Goal: Transaction & Acquisition: Obtain resource

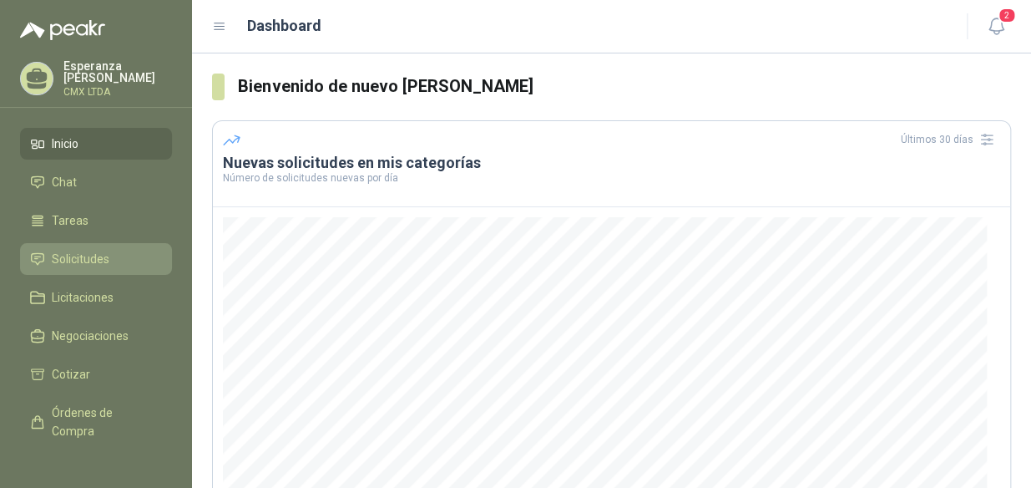
click at [73, 250] on span "Solicitudes" at bounding box center [81, 259] width 58 height 18
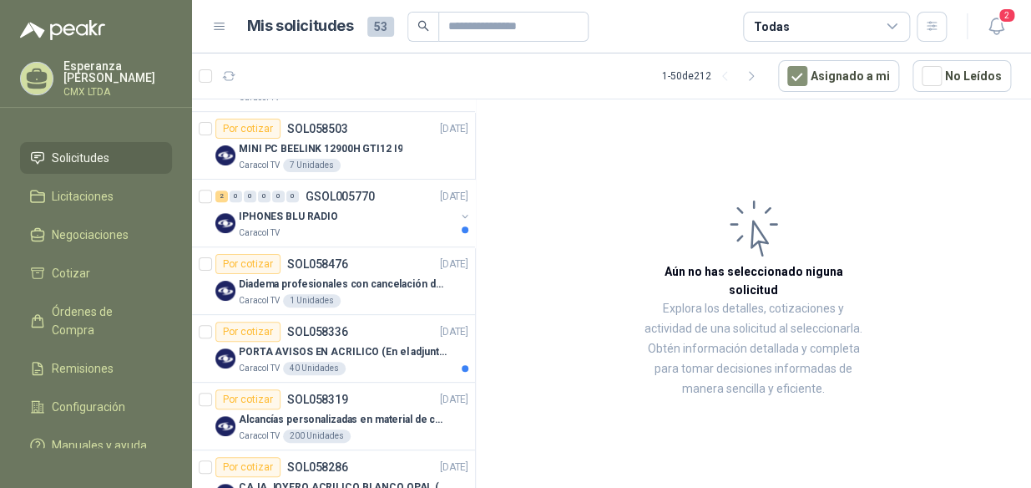
scroll to position [121, 0]
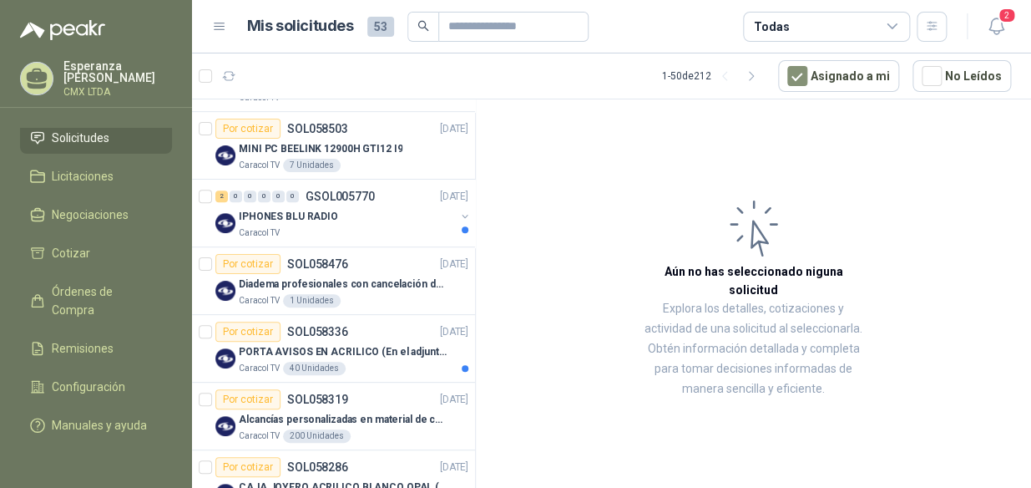
click at [464, 220] on div "Solicitudes de nuevos compradores Por cotizar SOL058533 [DATE] Washtower™ LG 22…" at bounding box center [334, 296] width 284 height 394
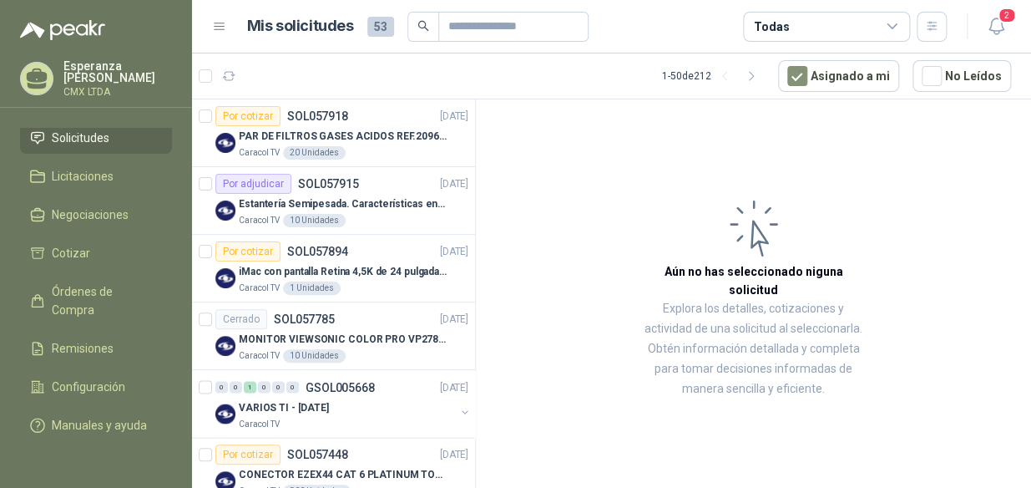
scroll to position [1376, 0]
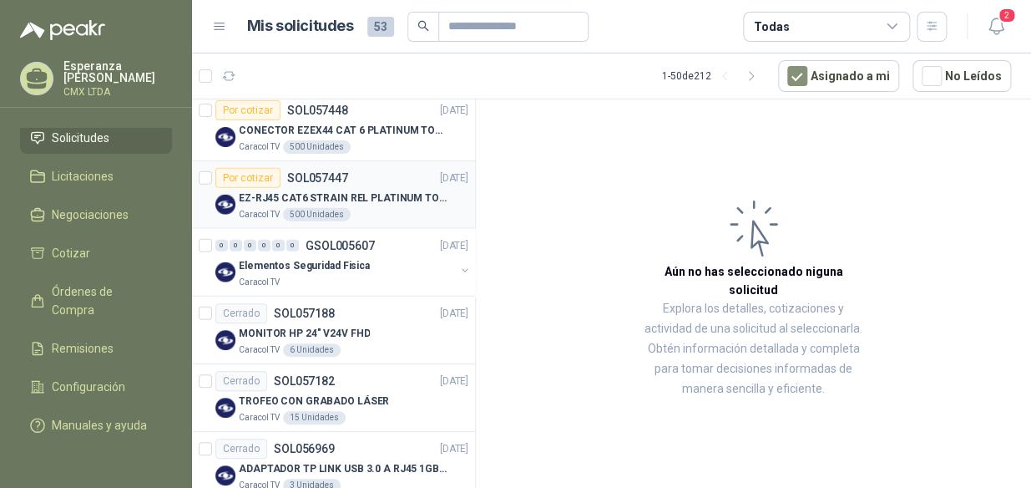
click at [352, 190] on p "EZ-RJ45 CAT6 STRAIN REL PLATINUM TOOLS" at bounding box center [343, 198] width 208 height 16
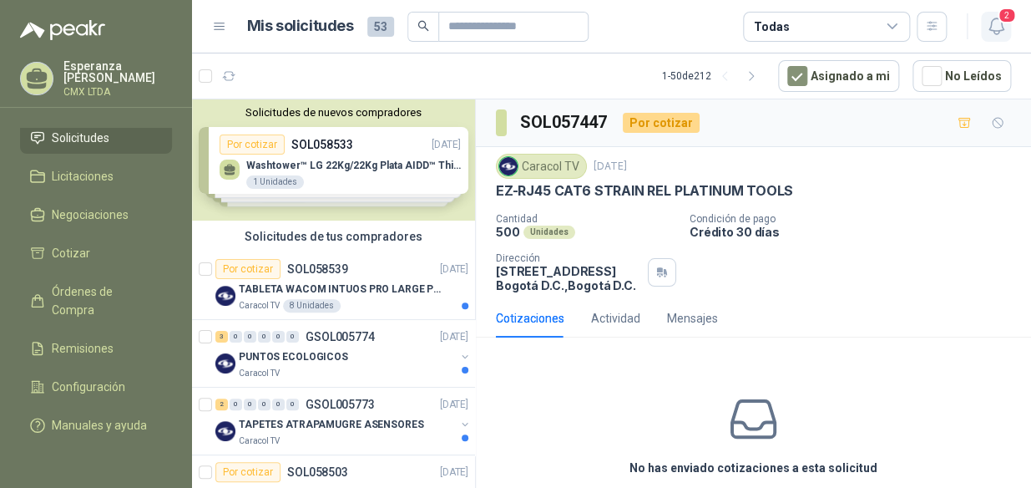
click at [989, 31] on icon "button" at bounding box center [996, 26] width 21 height 21
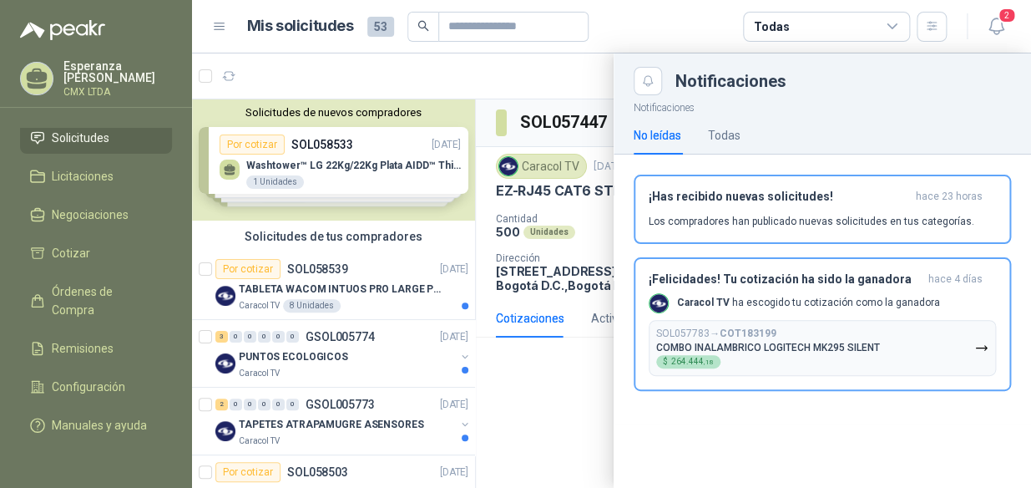
click at [571, 417] on div at bounding box center [611, 270] width 839 height 434
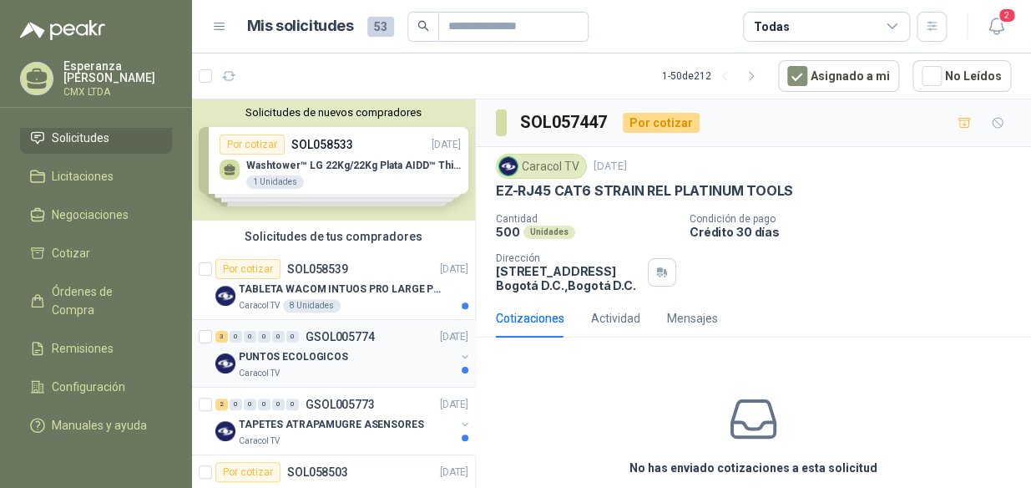
click at [338, 349] on p "PUNTOS ECOLOGICOS" at bounding box center [293, 357] width 109 height 16
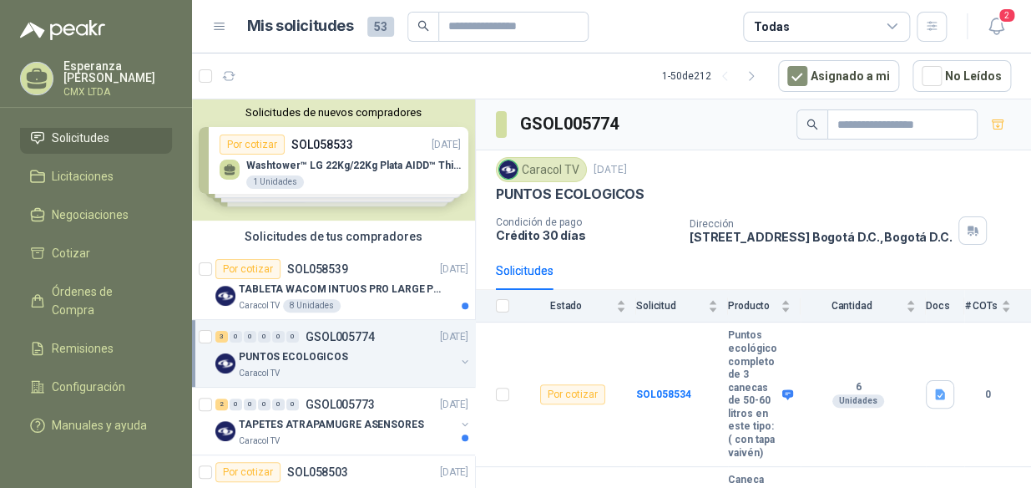
scroll to position [184, 0]
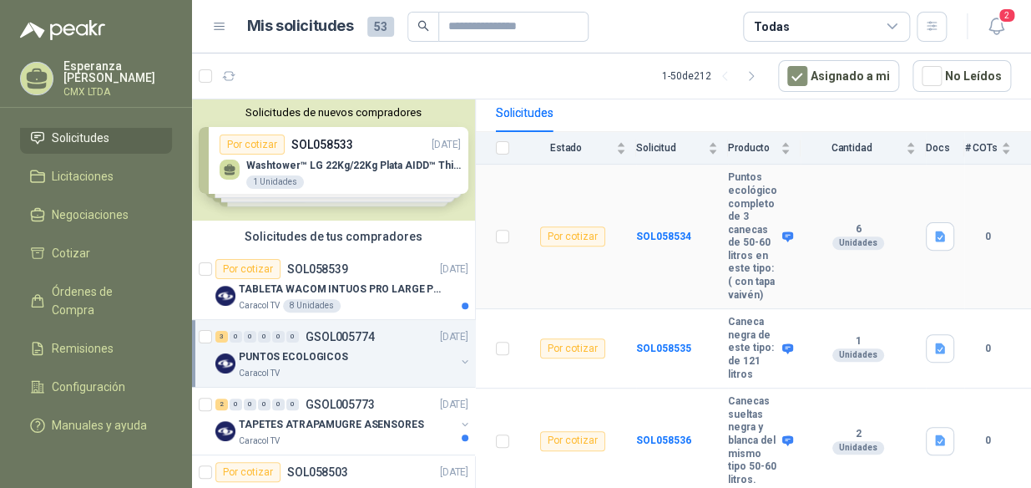
drag, startPoint x: 655, startPoint y: 218, endPoint x: 649, endPoint y: 207, distance: 12.3
click at [649, 208] on td "SOL058534" at bounding box center [682, 236] width 92 height 144
click at [636, 230] on b "SOL058534" at bounding box center [663, 236] width 55 height 12
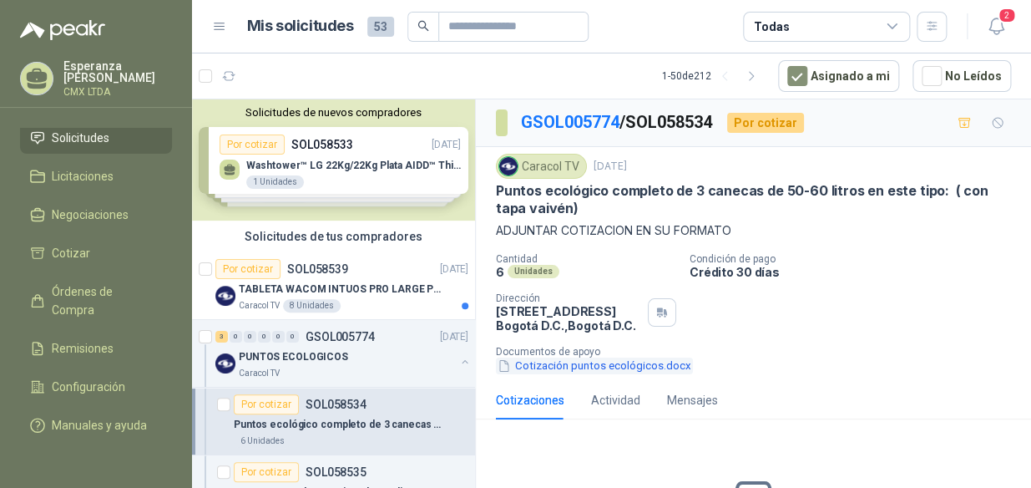
click at [540, 369] on button "Cotización puntos ecológicos.docx" at bounding box center [594, 366] width 197 height 18
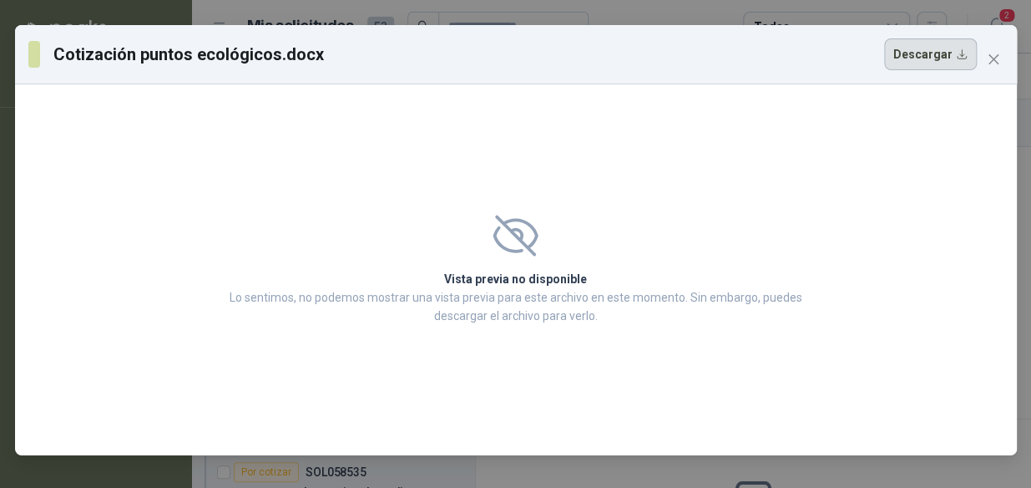
click at [943, 52] on button "Descargar" at bounding box center [930, 54] width 93 height 32
click at [913, 149] on div "Vista previa no disponible Lo sentimos, no podemos mostrar una vista previa par…" at bounding box center [516, 269] width 1002 height 371
click at [989, 61] on icon "close" at bounding box center [993, 59] width 13 height 13
